Goal: Task Accomplishment & Management: Use online tool/utility

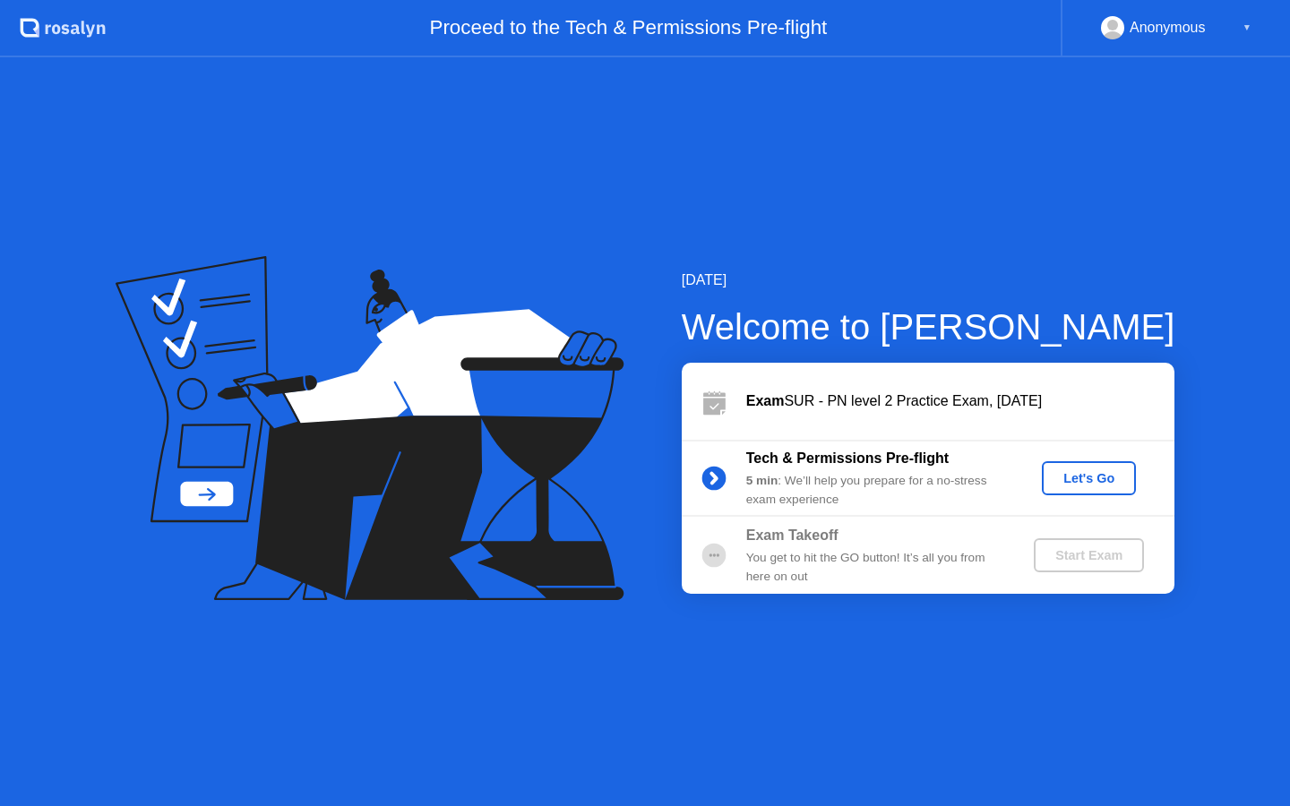
click at [1105, 474] on div "Let's Go" at bounding box center [1089, 478] width 80 height 14
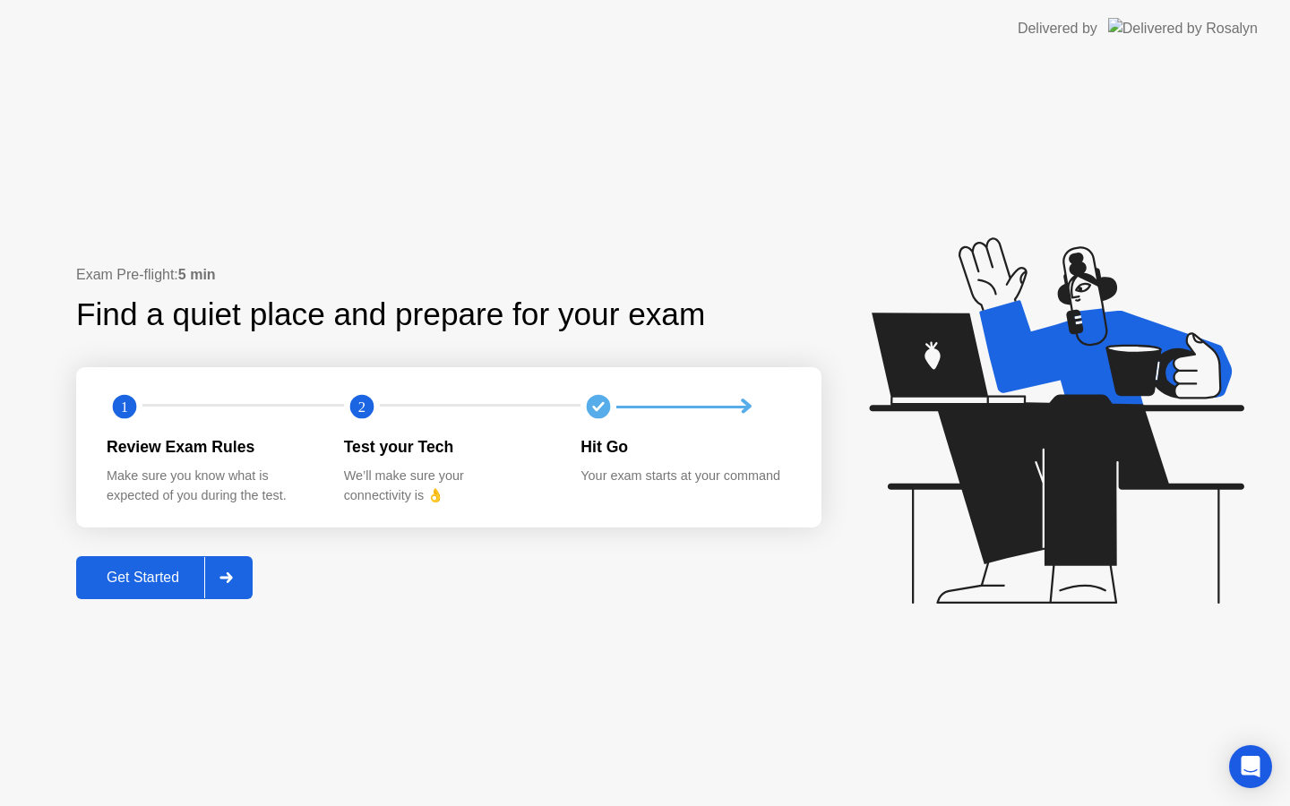
click at [169, 574] on div "Get Started" at bounding box center [143, 578] width 123 height 16
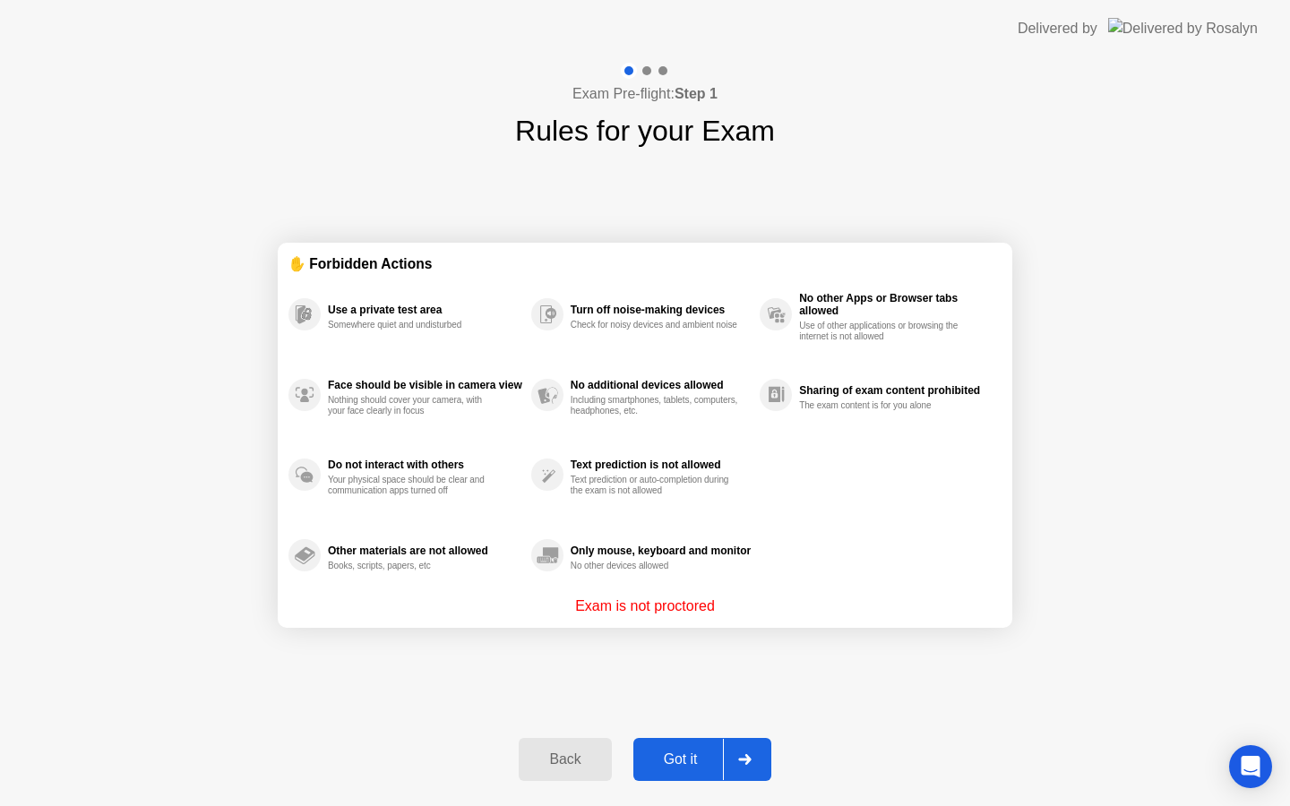
click at [689, 752] on div "Got it" at bounding box center [681, 760] width 84 height 16
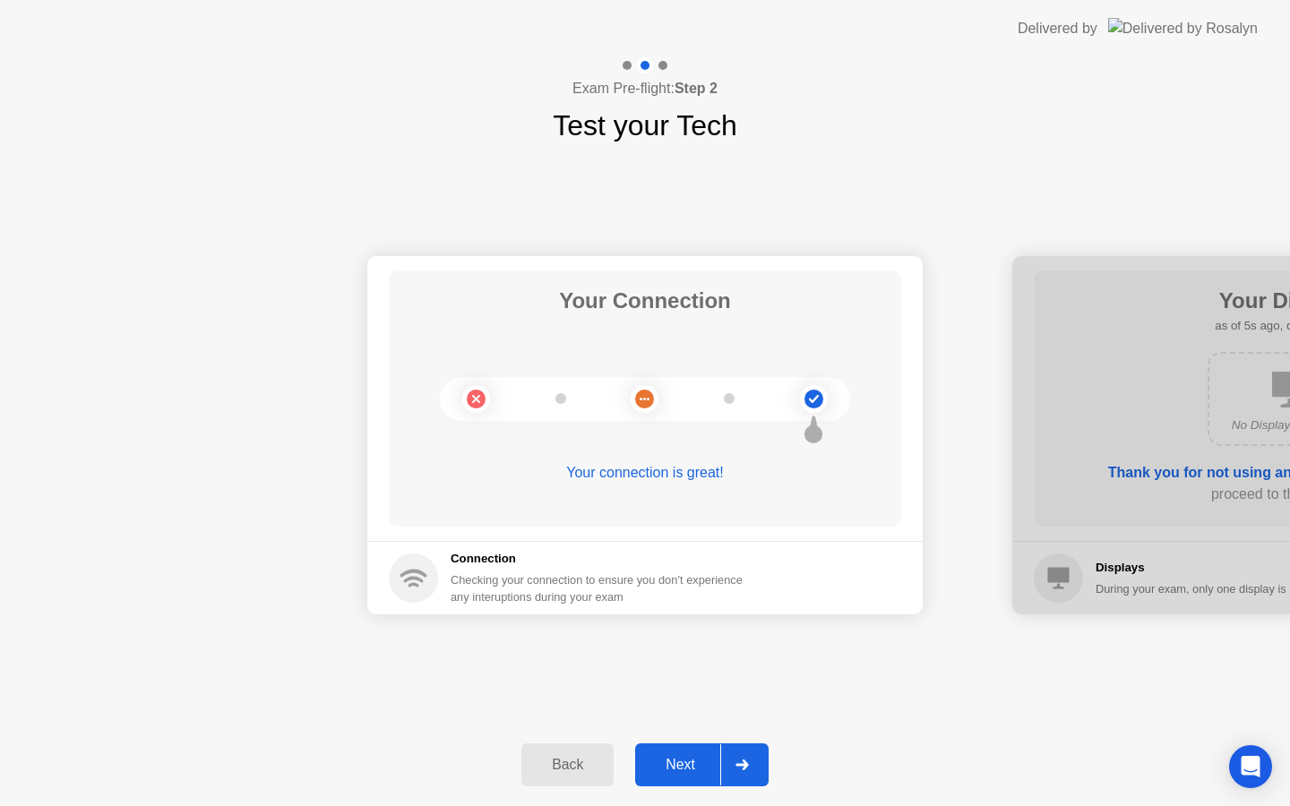
click at [710, 768] on div "Next" at bounding box center [680, 765] width 80 height 16
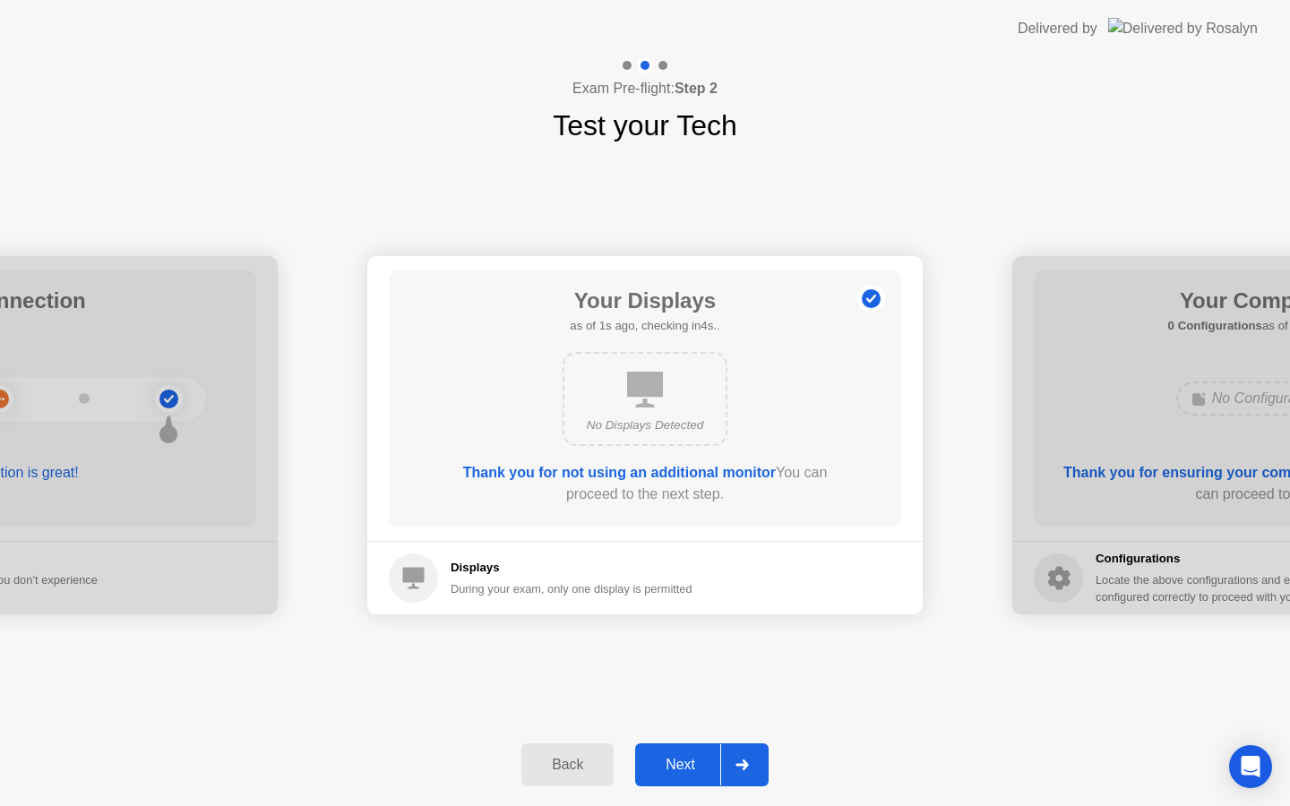
click at [710, 768] on div "Next" at bounding box center [680, 765] width 80 height 16
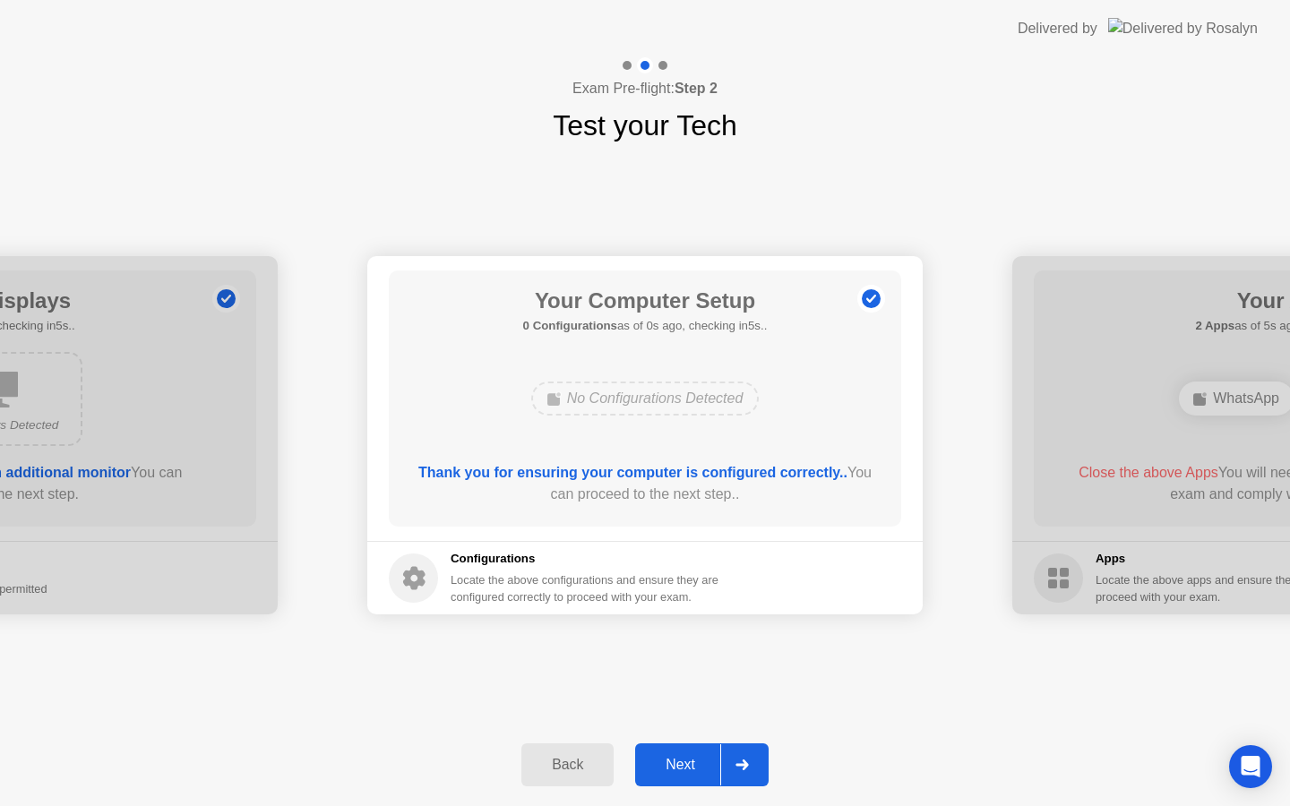
click at [710, 768] on div "Next" at bounding box center [680, 765] width 80 height 16
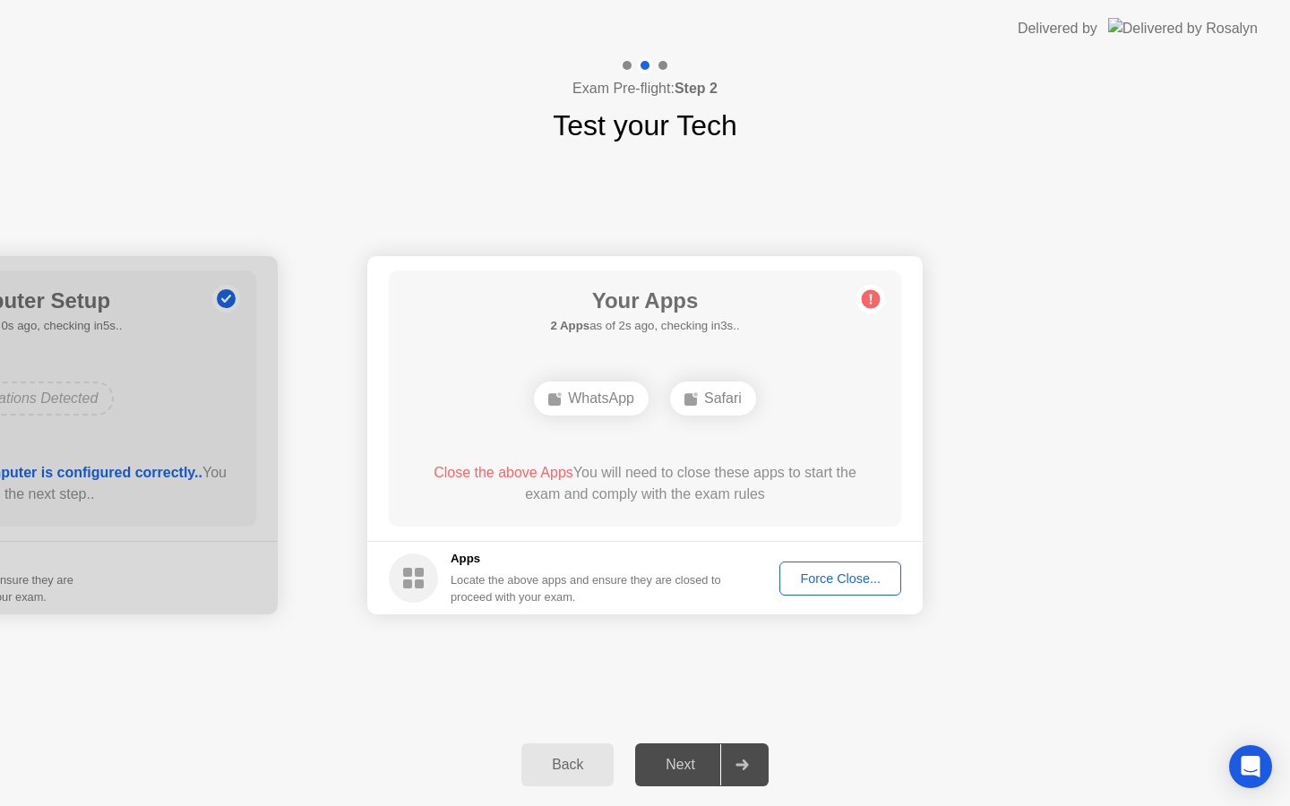
click at [709, 512] on div "Your Apps 2 Apps as of 2s ago, checking in3s.. WhatsApp Safari Close the above …" at bounding box center [645, 399] width 512 height 256
click at [718, 396] on div "Safari" at bounding box center [713, 399] width 86 height 34
click at [814, 572] on div "Force Close..." at bounding box center [840, 579] width 109 height 14
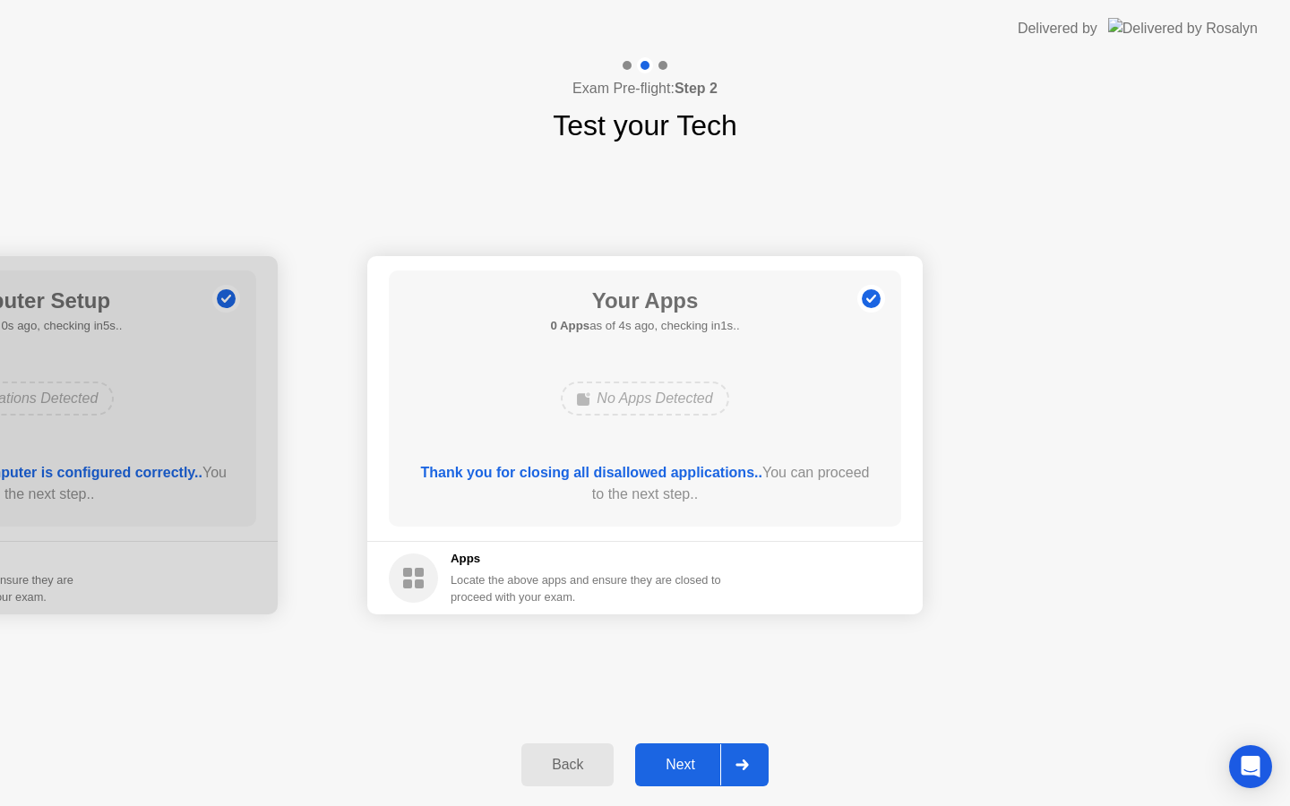
click at [688, 763] on div "Next" at bounding box center [680, 765] width 80 height 16
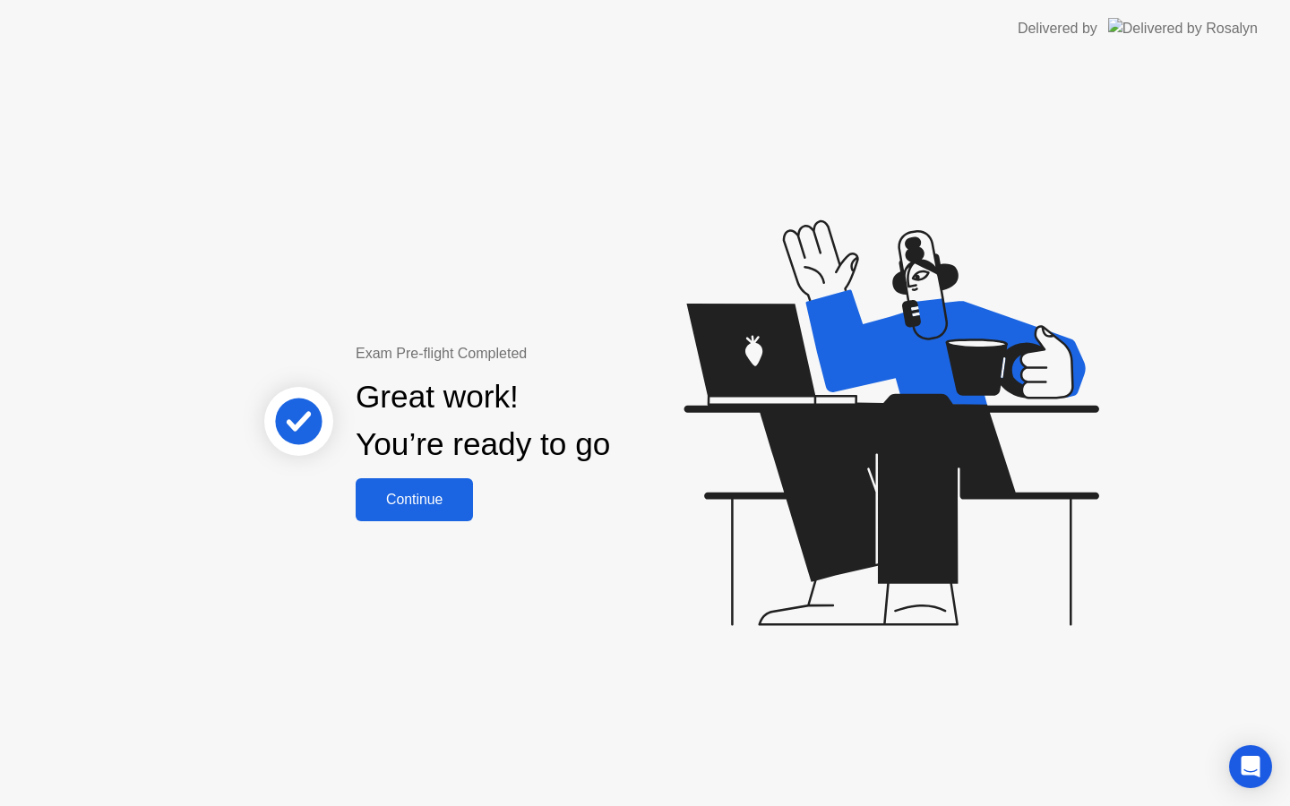
click at [425, 495] on div "Continue" at bounding box center [414, 500] width 107 height 16
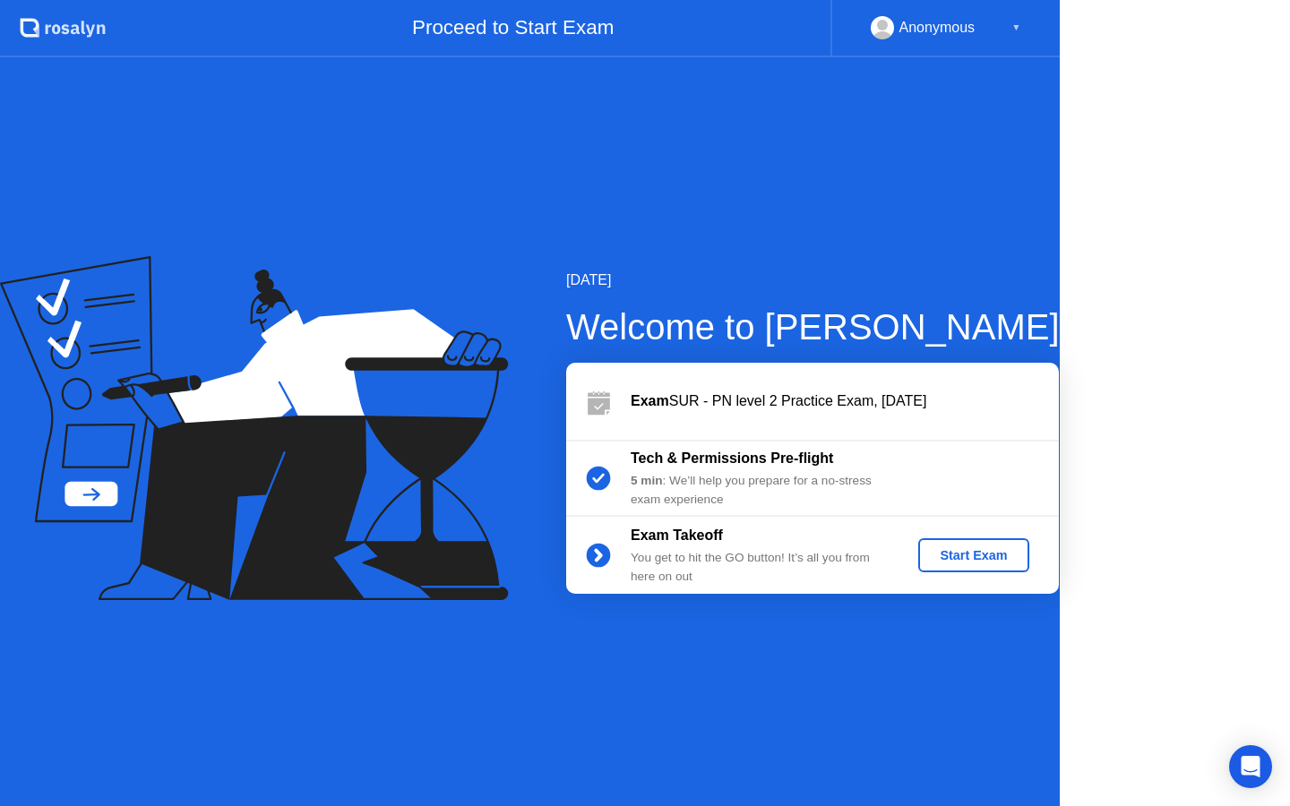
click at [425, 495] on icon at bounding box center [254, 428] width 508 height 344
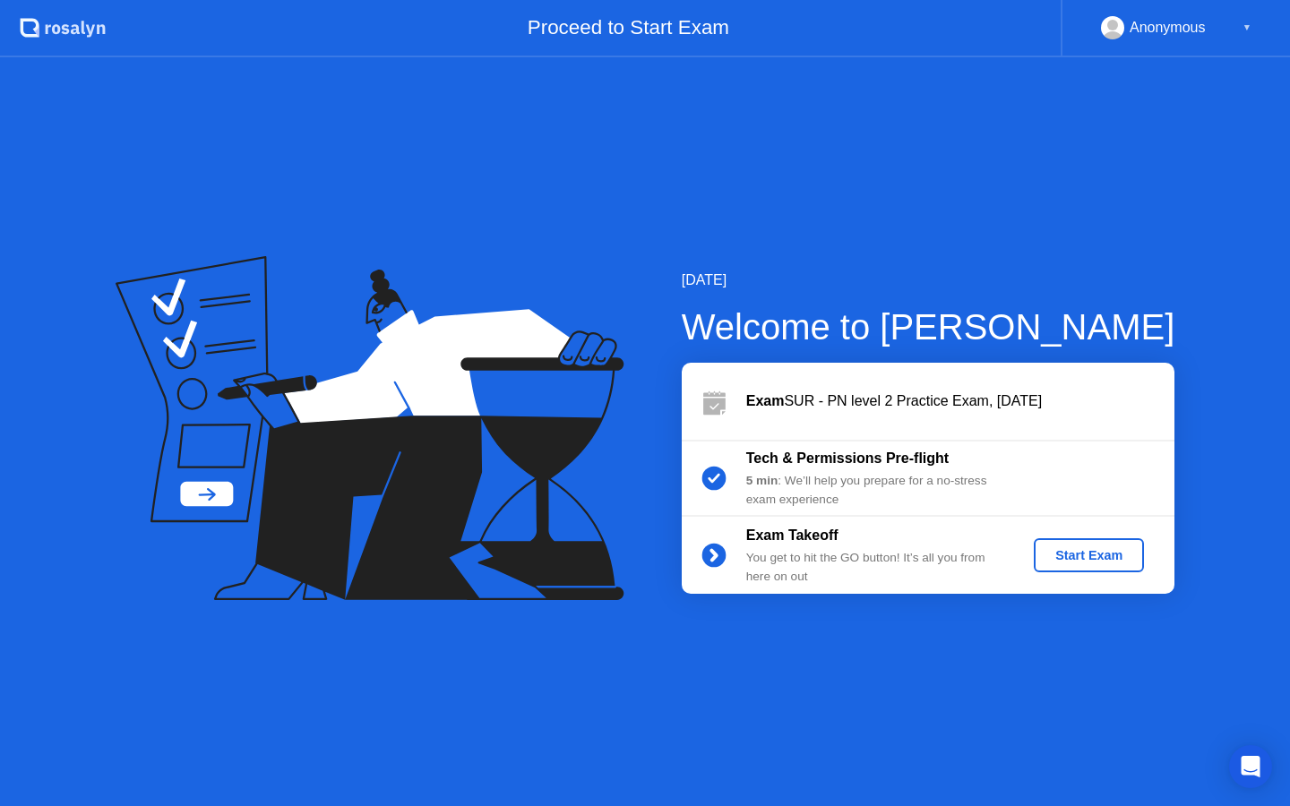
click at [1079, 551] on div "Start Exam" at bounding box center [1089, 555] width 96 height 14
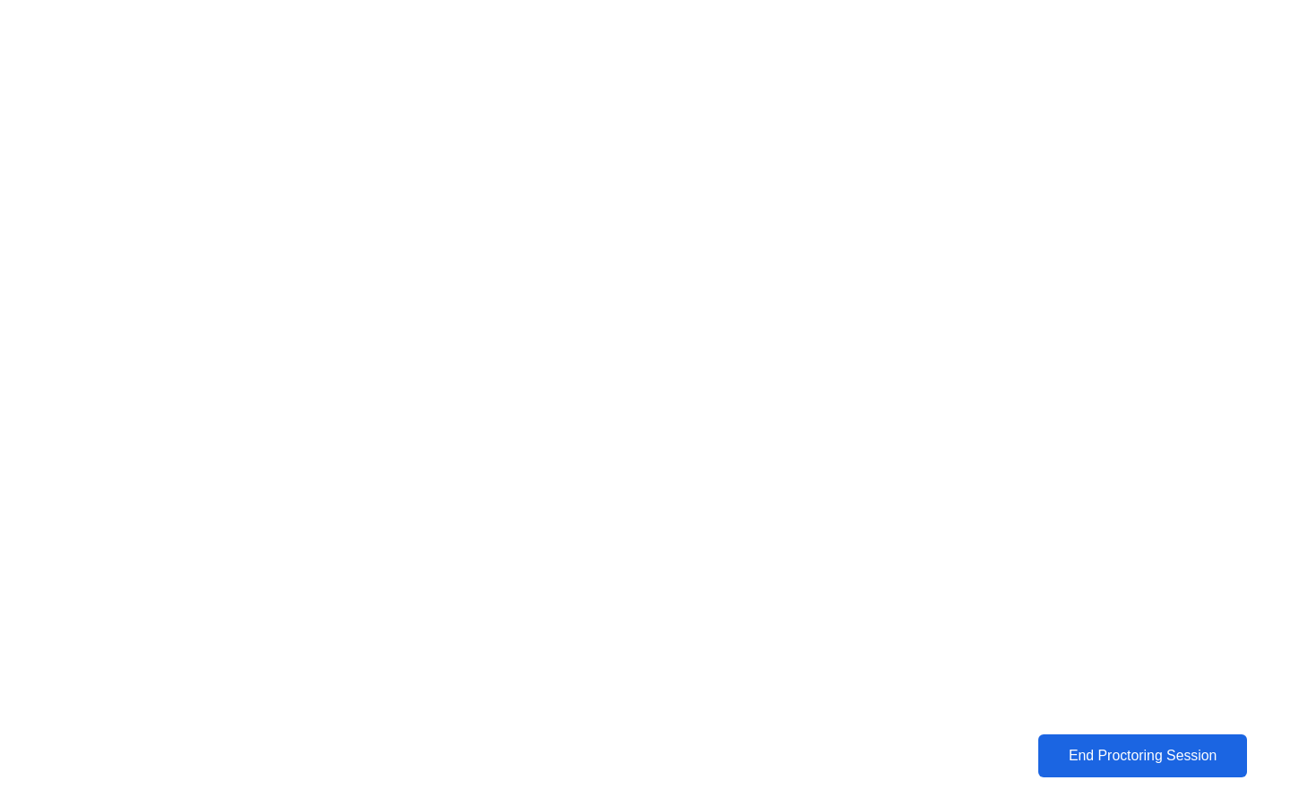
click at [1070, 761] on div "End Proctoring Session" at bounding box center [1143, 756] width 199 height 16
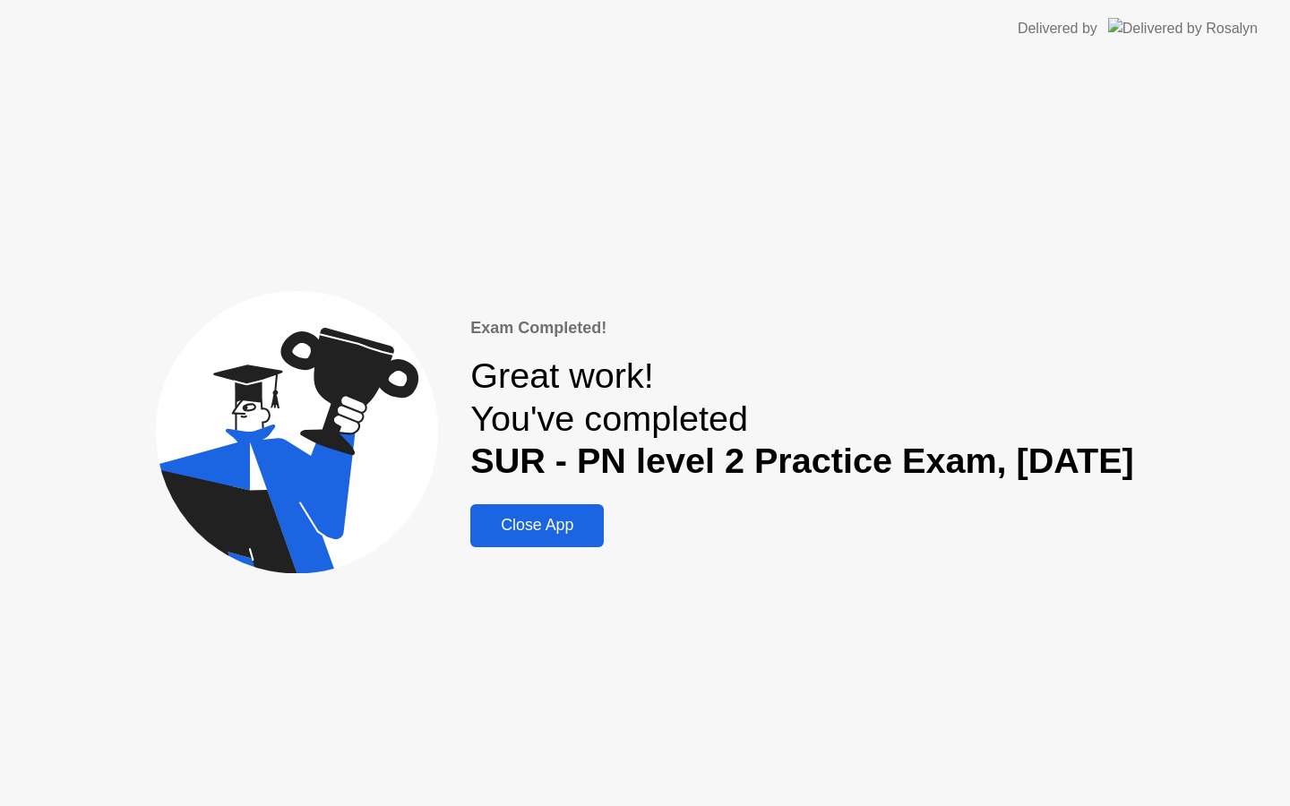
click at [486, 529] on div "Close App" at bounding box center [537, 525] width 123 height 19
